Goal: Browse casually: Explore the website without a specific task or goal

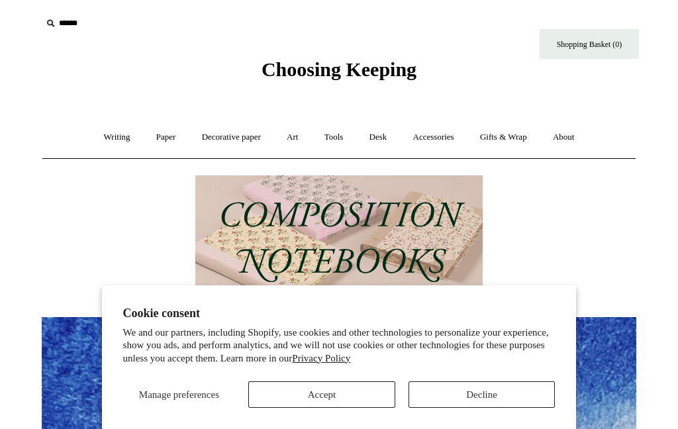
click at [322, 393] on button "Accept" at bounding box center [321, 394] width 147 height 26
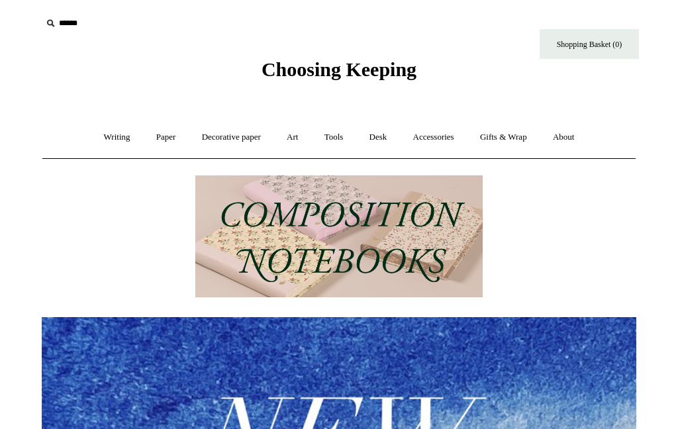
click at [430, 140] on link "Accessories +" at bounding box center [433, 137] width 65 height 35
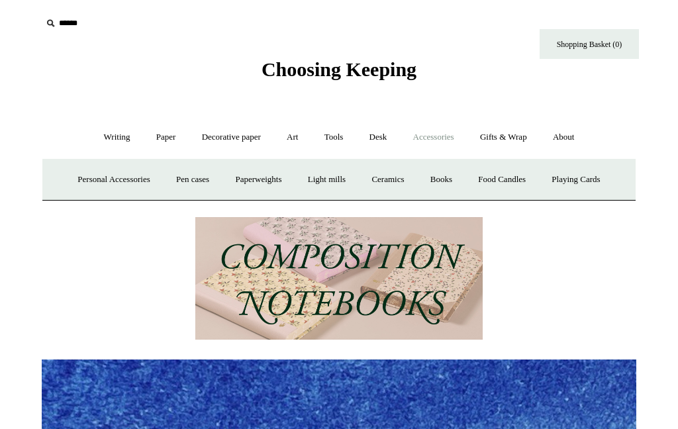
click at [88, 182] on link "Personal Accessories +" at bounding box center [114, 179] width 96 height 35
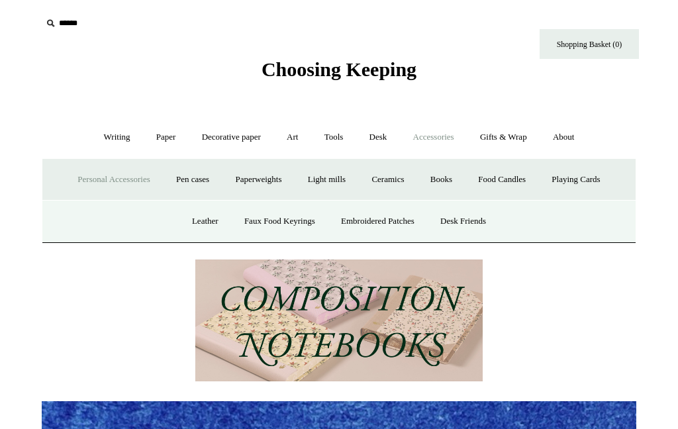
click at [525, 192] on link "Food Candles" at bounding box center [502, 179] width 72 height 35
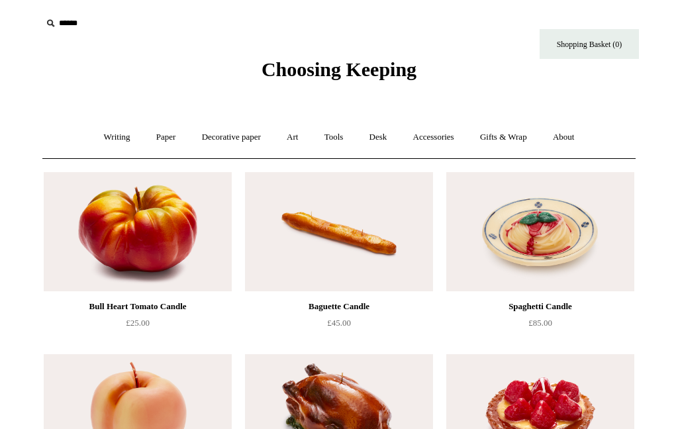
click at [452, 142] on link "Accessories +" at bounding box center [433, 137] width 65 height 35
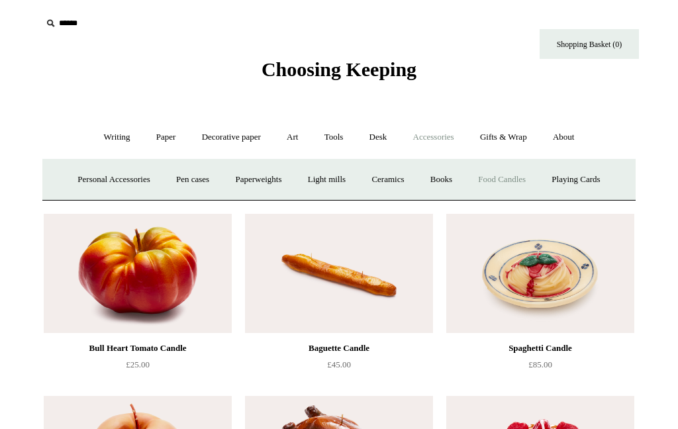
click at [94, 191] on link "Personal Accessories +" at bounding box center [114, 179] width 96 height 35
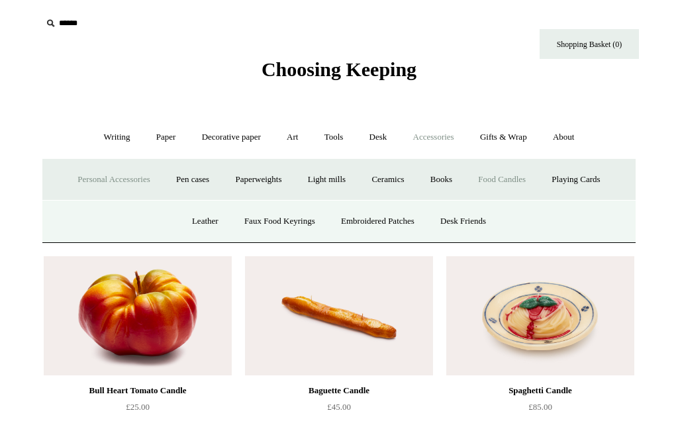
click at [230, 142] on link "Decorative paper +" at bounding box center [231, 137] width 83 height 35
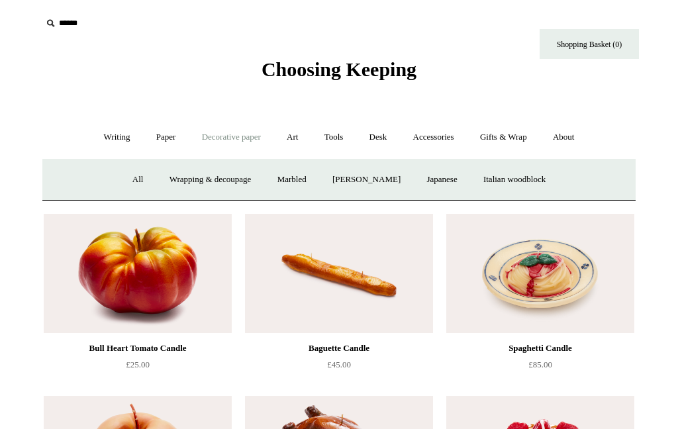
click at [169, 142] on link "Paper +" at bounding box center [166, 137] width 44 height 35
click at [118, 145] on link "Writing +" at bounding box center [117, 137] width 50 height 35
click at [518, 136] on link "Gifts & Wrap +" at bounding box center [503, 137] width 71 height 35
click at [93, 180] on link "Greeting cards +" at bounding box center [107, 179] width 74 height 35
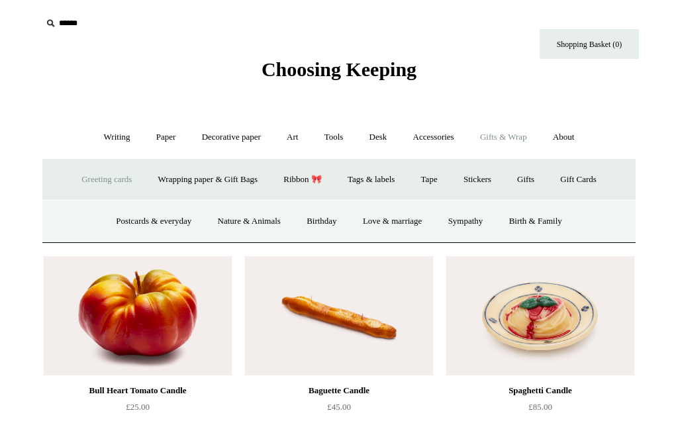
click at [81, 181] on link "Greeting cards -" at bounding box center [107, 179] width 74 height 35
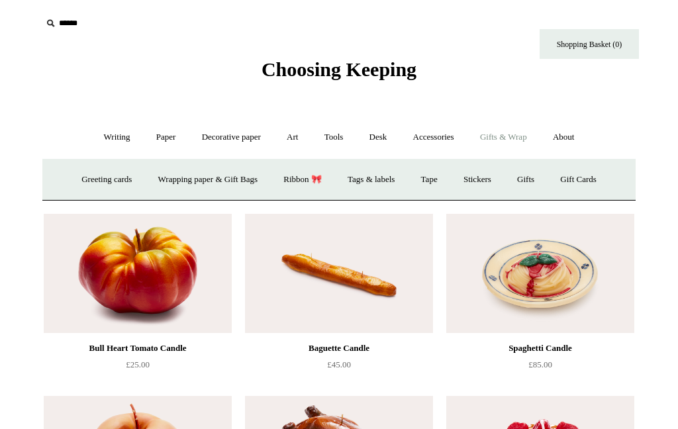
click at [529, 138] on link "Gifts & Wrap -" at bounding box center [503, 137] width 71 height 35
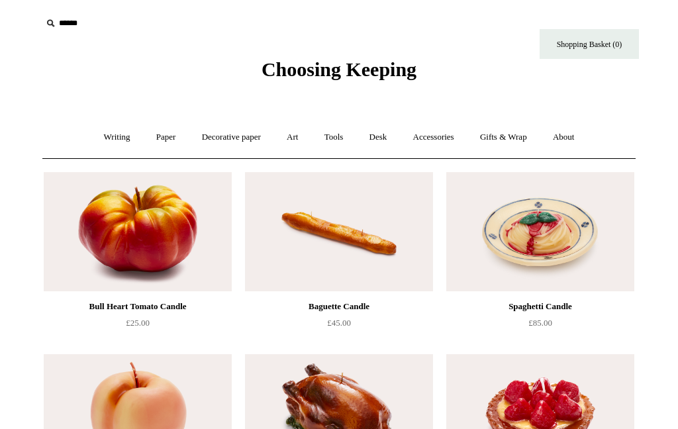
click at [526, 136] on link "Gifts & Wrap +" at bounding box center [503, 137] width 71 height 35
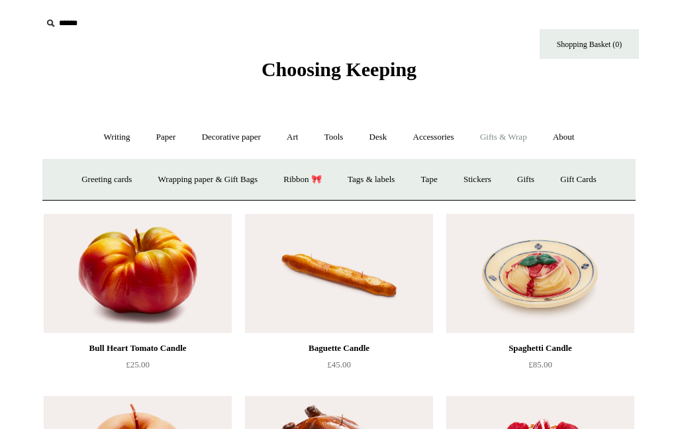
click at [91, 184] on link "Greeting cards +" at bounding box center [107, 179] width 74 height 35
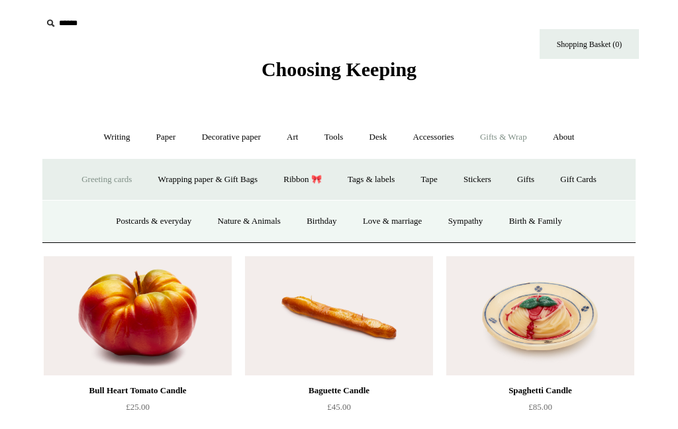
click at [307, 219] on link "Birthday" at bounding box center [322, 221] width 54 height 35
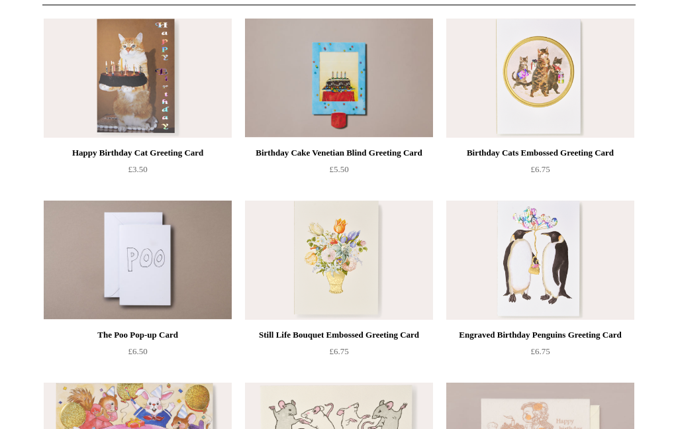
scroll to position [154, 0]
click at [152, 86] on img at bounding box center [138, 78] width 188 height 119
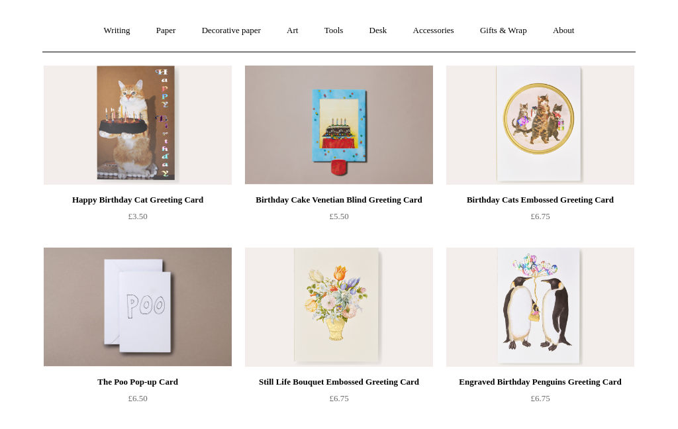
scroll to position [52, 0]
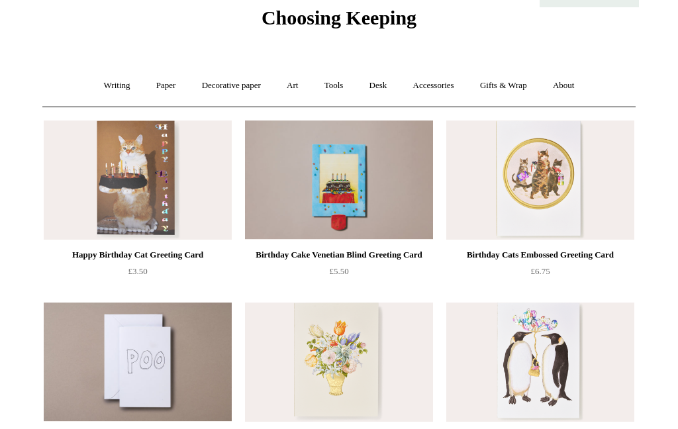
click at [514, 97] on link "Gifts & Wrap +" at bounding box center [503, 85] width 71 height 35
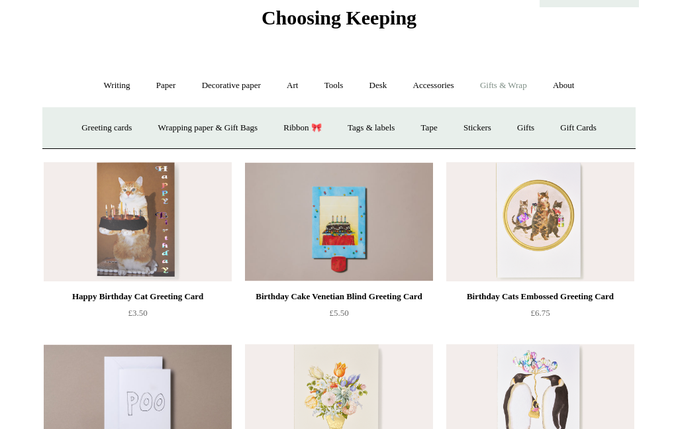
click at [111, 132] on link "Greeting cards +" at bounding box center [107, 128] width 74 height 35
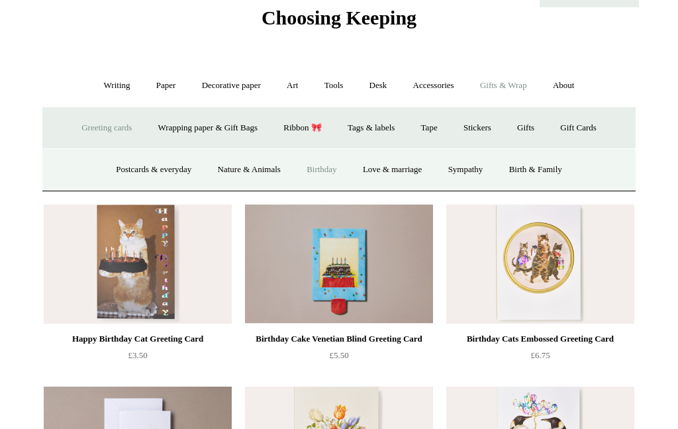
click at [264, 185] on link "Nature & Animals" at bounding box center [249, 169] width 87 height 35
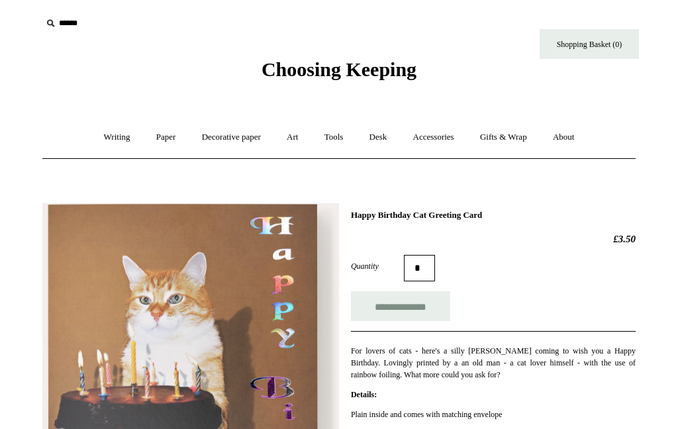
click at [426, 311] on input "**********" at bounding box center [400, 306] width 99 height 30
type input "**********"
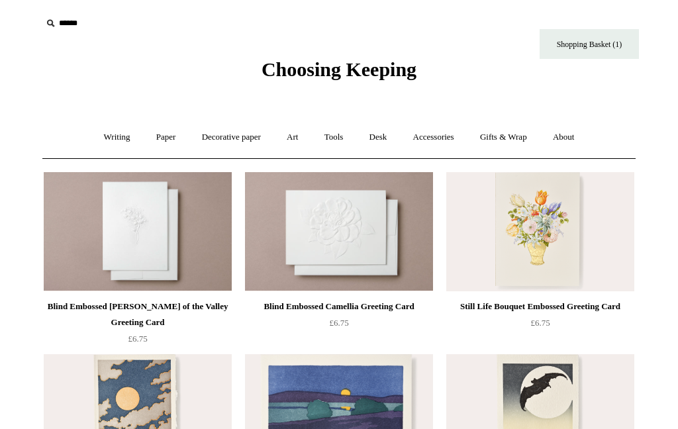
click at [519, 140] on link "Gifts & Wrap +" at bounding box center [503, 137] width 71 height 35
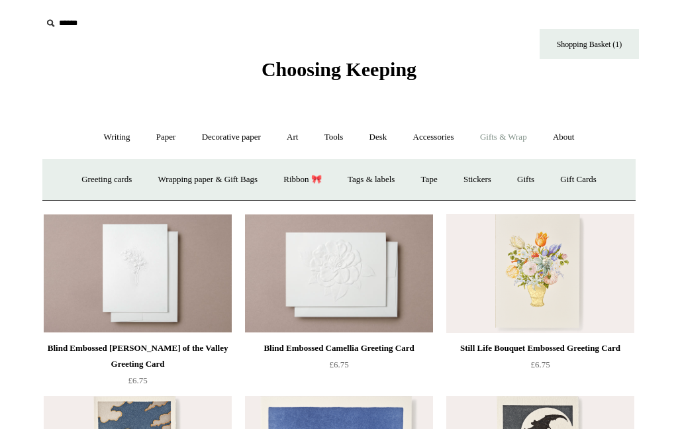
click at [115, 179] on link "Greeting cards +" at bounding box center [107, 179] width 74 height 35
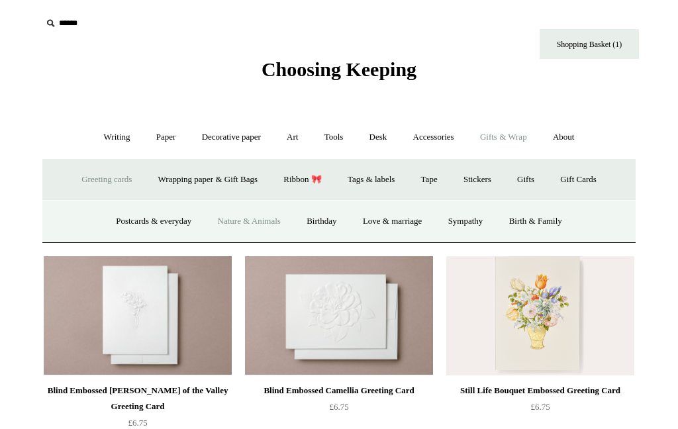
click at [405, 222] on link "Love & marriage" at bounding box center [392, 221] width 83 height 35
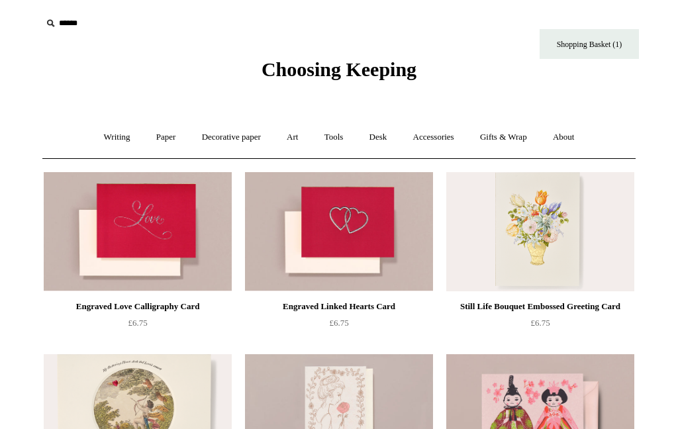
click at [519, 144] on link "Gifts & Wrap +" at bounding box center [503, 137] width 71 height 35
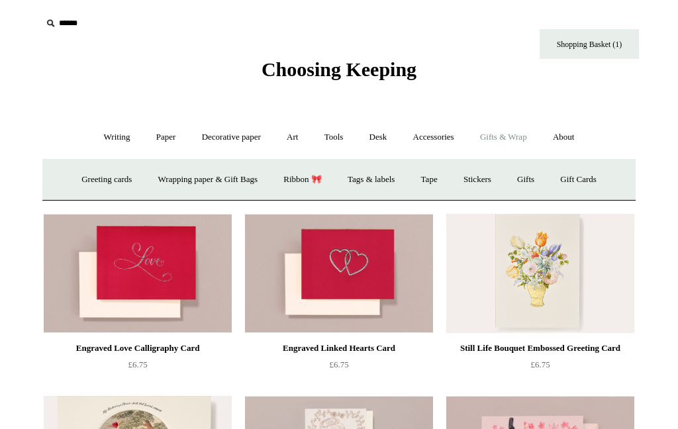
click at [97, 168] on link "Greeting cards +" at bounding box center [107, 179] width 74 height 35
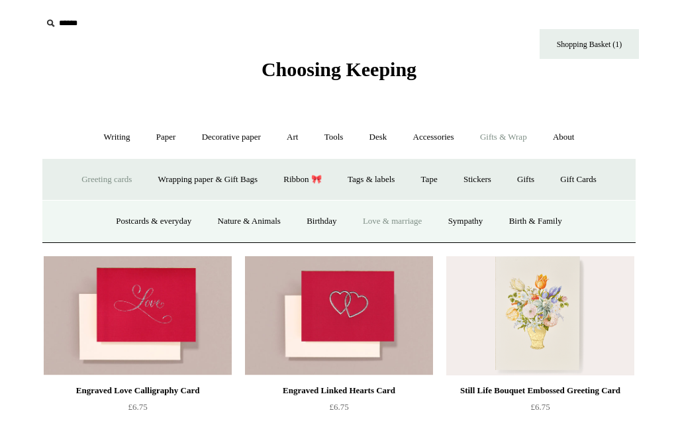
click at [157, 217] on link "Postcards & everyday" at bounding box center [153, 221] width 99 height 35
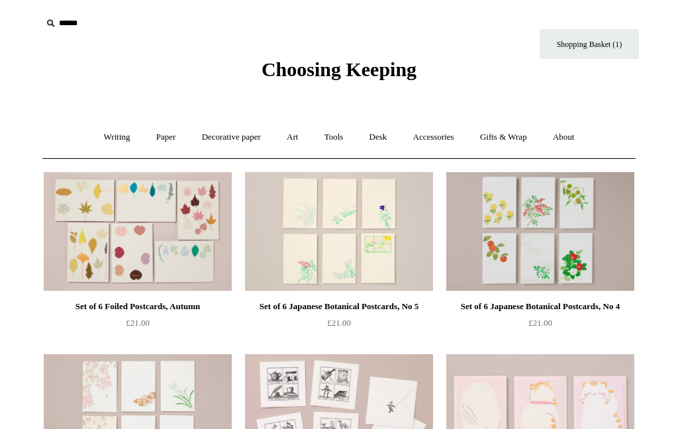
click at [524, 137] on link "Gifts & Wrap +" at bounding box center [503, 137] width 71 height 35
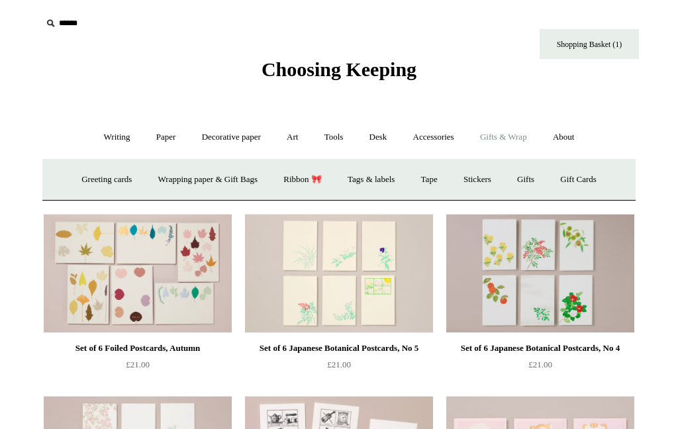
click at [107, 187] on link "Greeting cards +" at bounding box center [107, 179] width 74 height 35
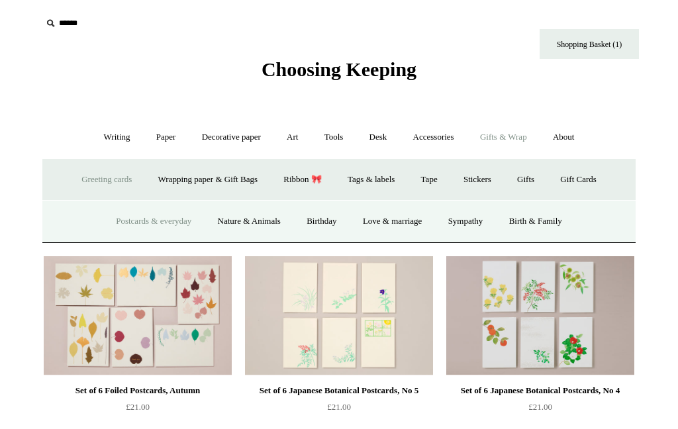
click at [500, 181] on link "Stickers" at bounding box center [478, 179] width 52 height 35
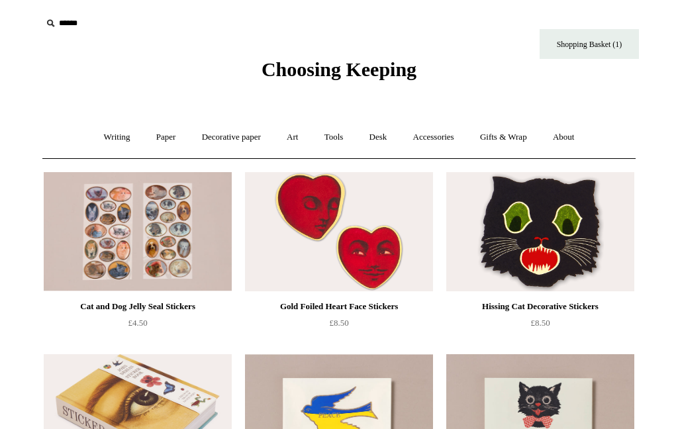
click at [520, 144] on link "Gifts & Wrap +" at bounding box center [503, 137] width 71 height 35
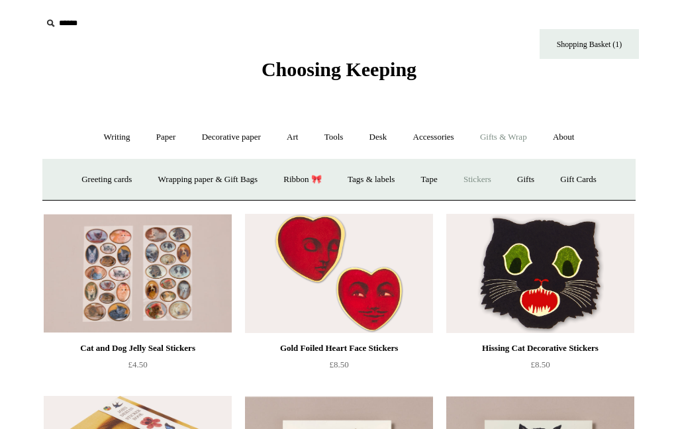
click at [438, 188] on link "Tape" at bounding box center [429, 179] width 40 height 35
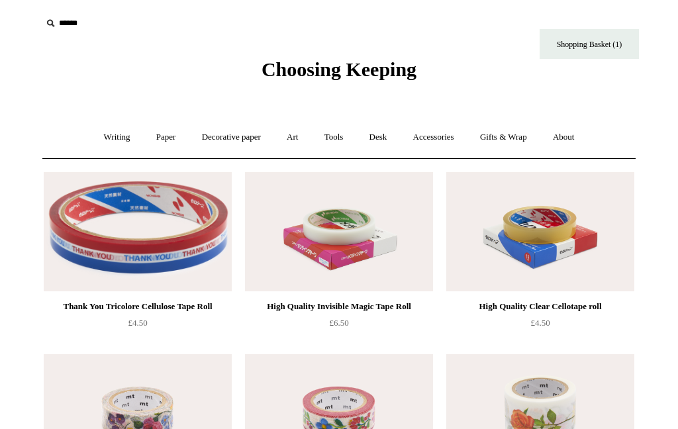
click at [510, 141] on link "Gifts & Wrap +" at bounding box center [503, 137] width 71 height 35
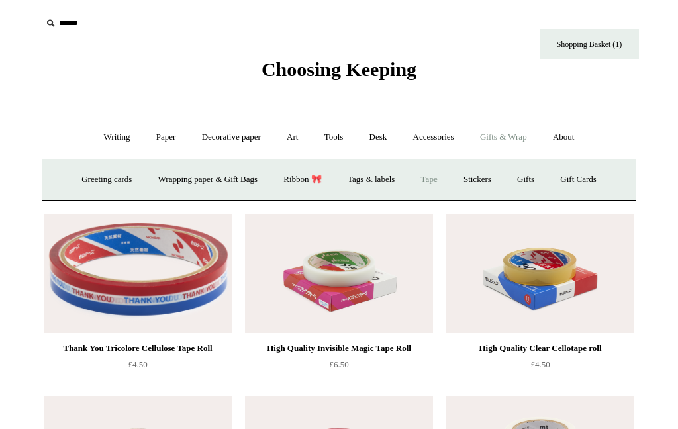
click at [105, 174] on link "Greeting cards +" at bounding box center [107, 179] width 74 height 35
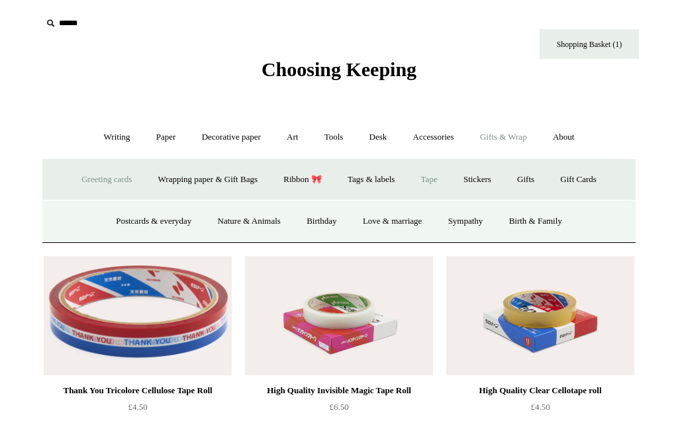
click at [539, 180] on link "Gifts +" at bounding box center [525, 179] width 41 height 35
click at [240, 138] on link "Decorative paper +" at bounding box center [231, 137] width 83 height 35
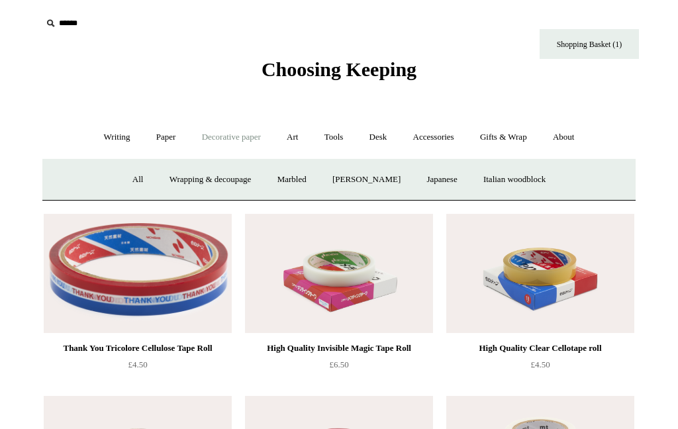
click at [226, 142] on link "Decorative paper -" at bounding box center [231, 137] width 83 height 35
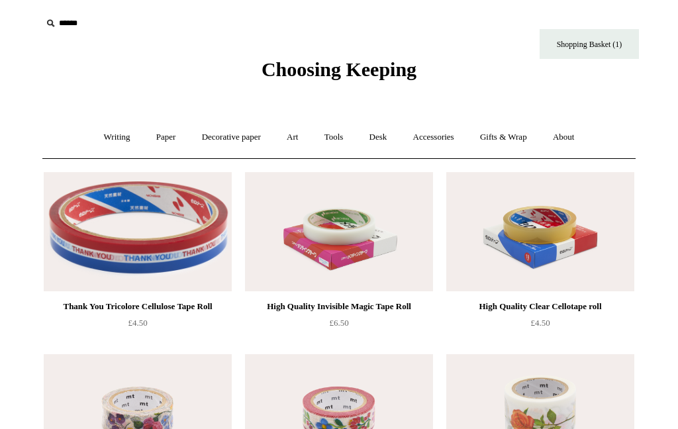
click at [233, 145] on link "Decorative paper +" at bounding box center [231, 137] width 83 height 35
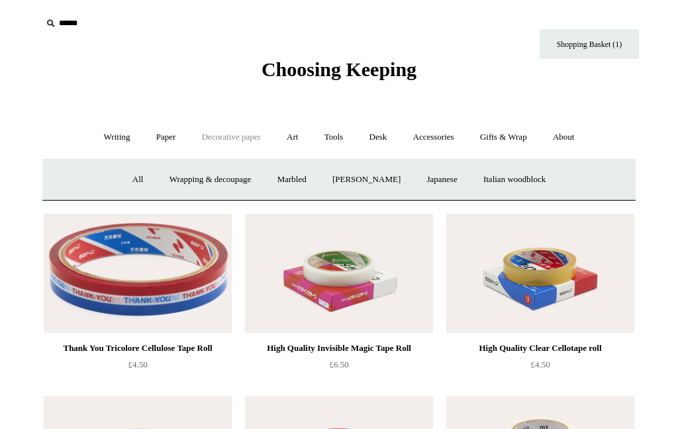
click at [512, 148] on link "Gifts & Wrap +" at bounding box center [503, 137] width 71 height 35
click at [248, 139] on link "Decorative paper +" at bounding box center [231, 137] width 83 height 35
click at [126, 181] on link "All" at bounding box center [137, 179] width 35 height 35
